Goal: Task Accomplishment & Management: Use online tool/utility

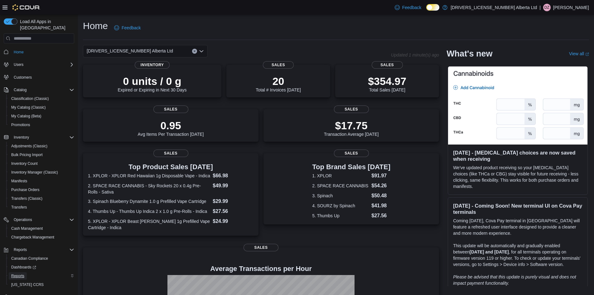
click at [10, 272] on link "Reports" at bounding box center [18, 275] width 18 height 7
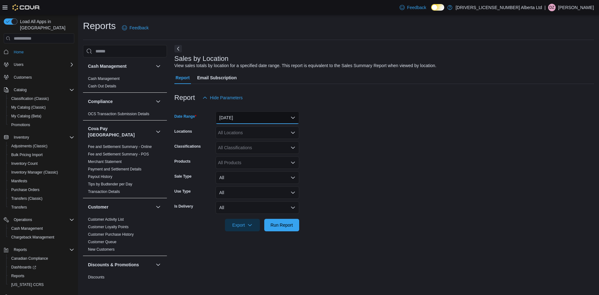
drag, startPoint x: 263, startPoint y: 118, endPoint x: 263, endPoint y: 123, distance: 5.0
click at [263, 119] on button "[DATE]" at bounding box center [257, 117] width 84 height 12
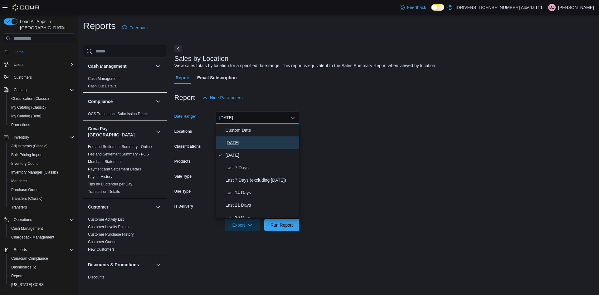
click at [249, 143] on span "Today" at bounding box center [260, 142] width 71 height 7
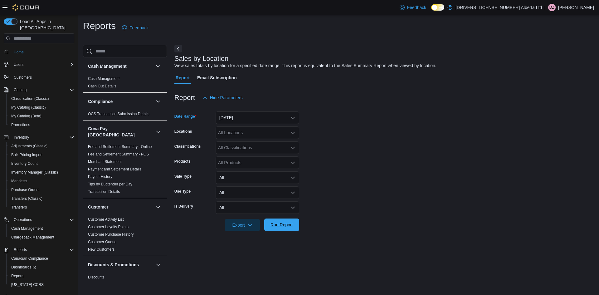
drag, startPoint x: 285, startPoint y: 234, endPoint x: 290, endPoint y: 228, distance: 7.3
click at [286, 233] on div at bounding box center [383, 234] width 419 height 7
click at [291, 228] on span "Run Report" at bounding box center [281, 224] width 27 height 12
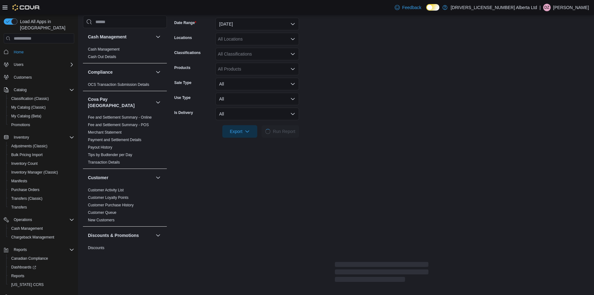
scroll to position [156, 0]
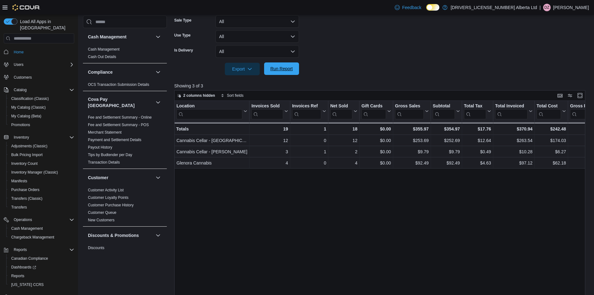
click at [291, 64] on span "Run Report" at bounding box center [281, 68] width 27 height 12
drag, startPoint x: 280, startPoint y: 71, endPoint x: 176, endPoint y: 102, distance: 108.2
click at [280, 71] on span "Run Report" at bounding box center [281, 69] width 22 height 6
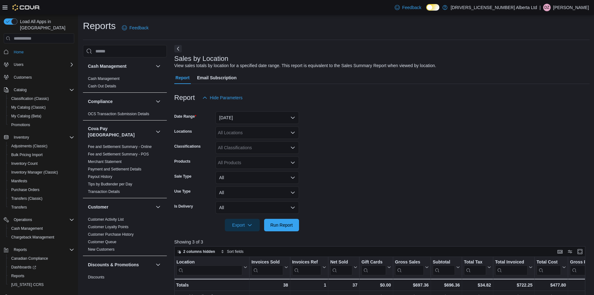
scroll to position [192, 0]
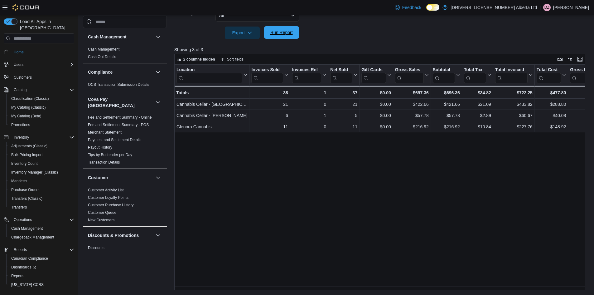
click at [293, 35] on span "Run Report" at bounding box center [281, 32] width 27 height 12
click at [292, 33] on span "Run Report" at bounding box center [281, 32] width 22 height 6
click at [288, 34] on span "Run Report" at bounding box center [281, 32] width 22 height 6
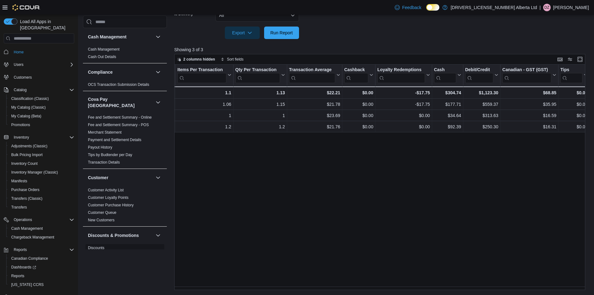
scroll to position [0, 0]
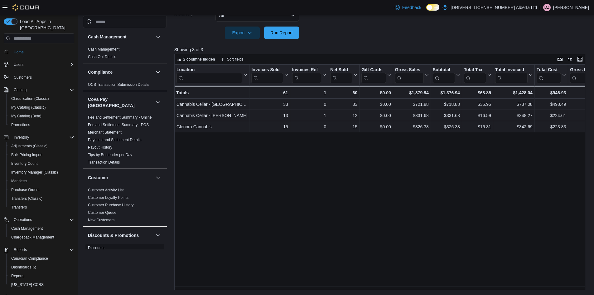
drag, startPoint x: 358, startPoint y: 244, endPoint x: 129, endPoint y: 243, distance: 229.2
click at [282, 32] on span "Run Report" at bounding box center [281, 32] width 22 height 6
click at [282, 30] on span "Run Report" at bounding box center [281, 32] width 22 height 6
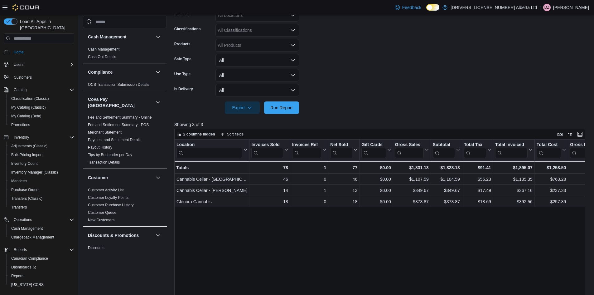
scroll to position [67, 0]
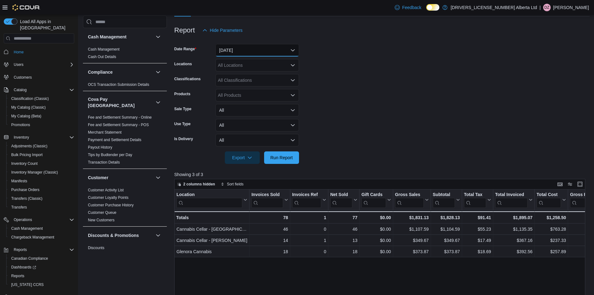
click at [251, 51] on button "Today" at bounding box center [257, 50] width 84 height 12
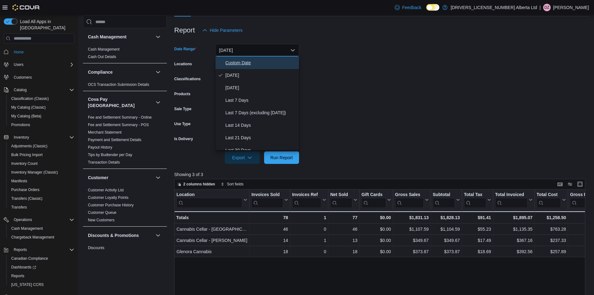
click at [246, 59] on button "Custom Date" at bounding box center [257, 62] width 84 height 12
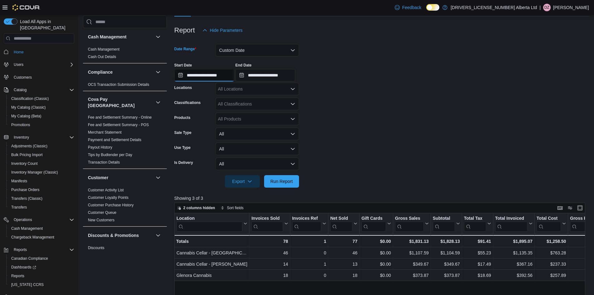
click at [216, 77] on input "**********" at bounding box center [204, 75] width 60 height 12
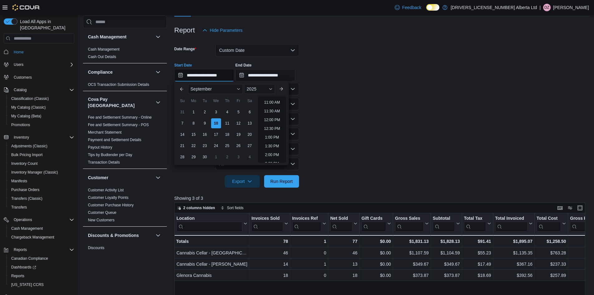
scroll to position [206, 0]
click at [274, 156] on li "3:00 PM" at bounding box center [272, 156] width 19 height 7
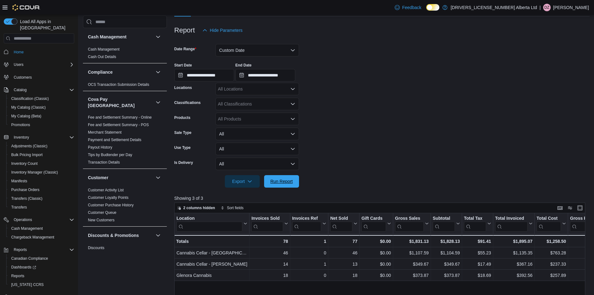
drag, startPoint x: 279, startPoint y: 177, endPoint x: 328, endPoint y: 133, distance: 66.0
click at [279, 177] on span "Run Report" at bounding box center [281, 181] width 27 height 12
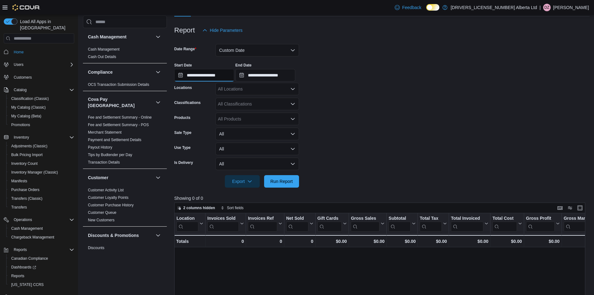
click at [229, 77] on input "**********" at bounding box center [204, 75] width 60 height 12
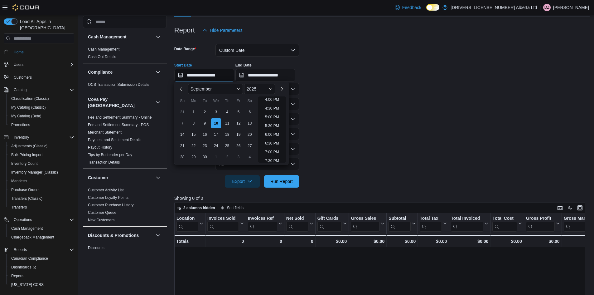
scroll to position [250, 0]
click at [274, 99] on li "2:00 PM" at bounding box center [272, 95] width 19 height 7
type input "**********"
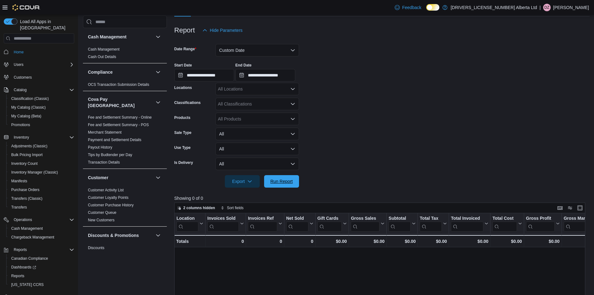
drag, startPoint x: 286, startPoint y: 177, endPoint x: 304, endPoint y: 168, distance: 20.5
click at [286, 177] on span "Run Report" at bounding box center [281, 181] width 27 height 12
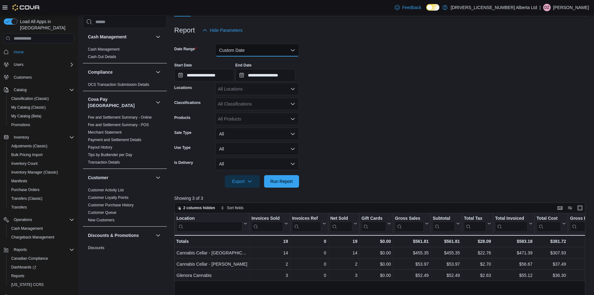
click at [231, 51] on button "Custom Date" at bounding box center [257, 50] width 84 height 12
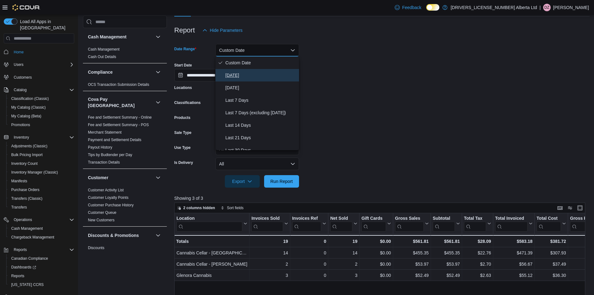
click at [223, 71] on button "Today" at bounding box center [257, 75] width 84 height 12
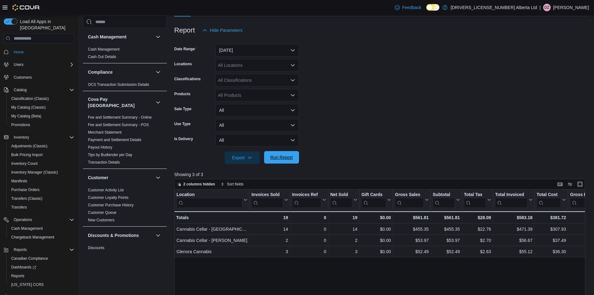
click at [281, 159] on span "Run Report" at bounding box center [281, 157] width 22 height 6
click at [283, 153] on span "Run Report" at bounding box center [281, 157] width 27 height 12
click at [277, 158] on span "Run Report" at bounding box center [281, 157] width 22 height 6
click at [282, 156] on span "Run Report" at bounding box center [281, 157] width 22 height 6
click at [281, 165] on div at bounding box center [381, 167] width 415 height 7
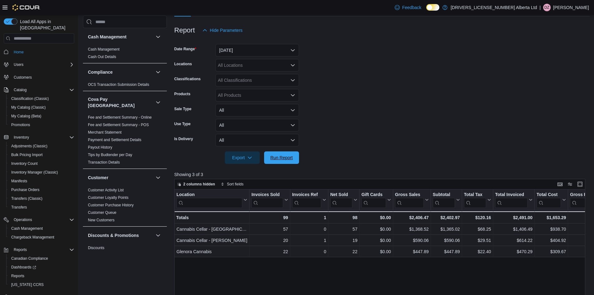
drag, startPoint x: 277, startPoint y: 156, endPoint x: 80, endPoint y: 157, distance: 197.4
click at [277, 155] on span "Run Report" at bounding box center [281, 157] width 22 height 6
click at [291, 165] on div at bounding box center [381, 167] width 415 height 7
click at [289, 158] on span "Run Report" at bounding box center [281, 157] width 22 height 6
